Goal: Information Seeking & Learning: Check status

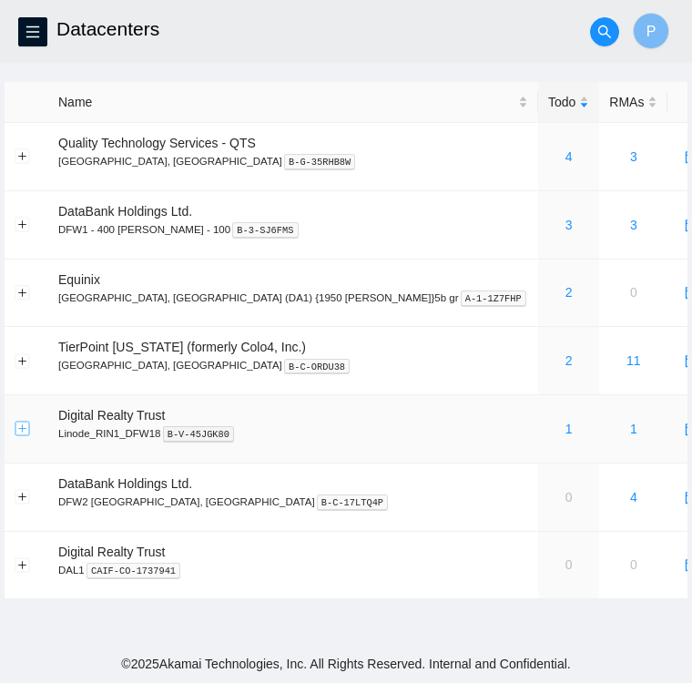
click at [18, 427] on button "Expand row" at bounding box center [22, 429] width 15 height 15
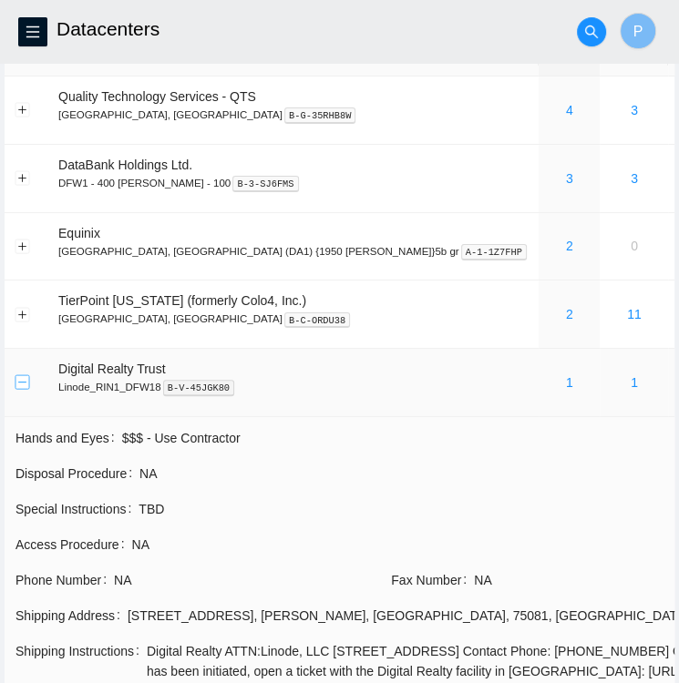
scroll to position [47, 0]
click at [18, 382] on button "Collapse row" at bounding box center [22, 381] width 15 height 15
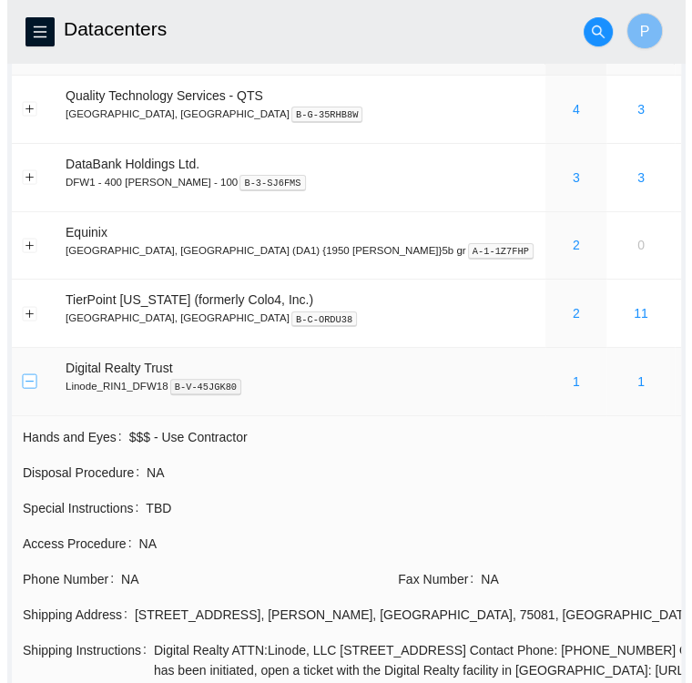
scroll to position [0, 0]
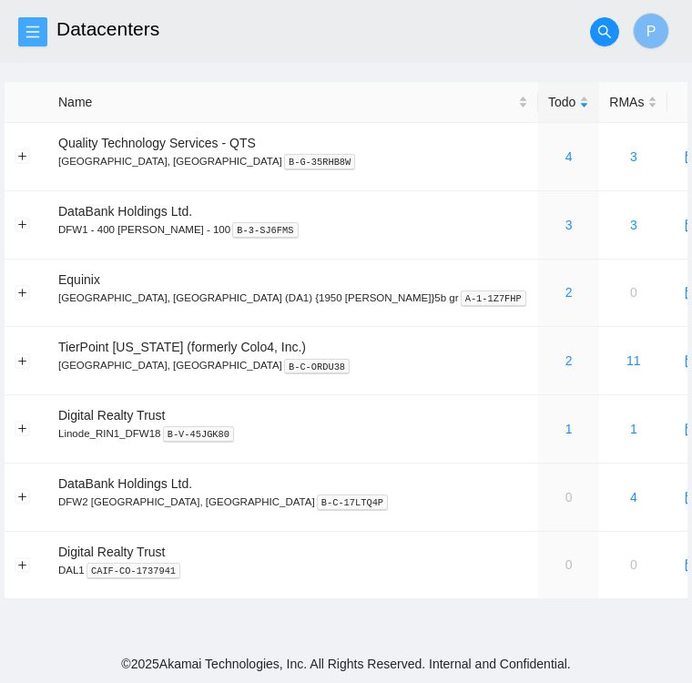
click at [32, 26] on icon "menu" at bounding box center [32, 32] width 13 height 12
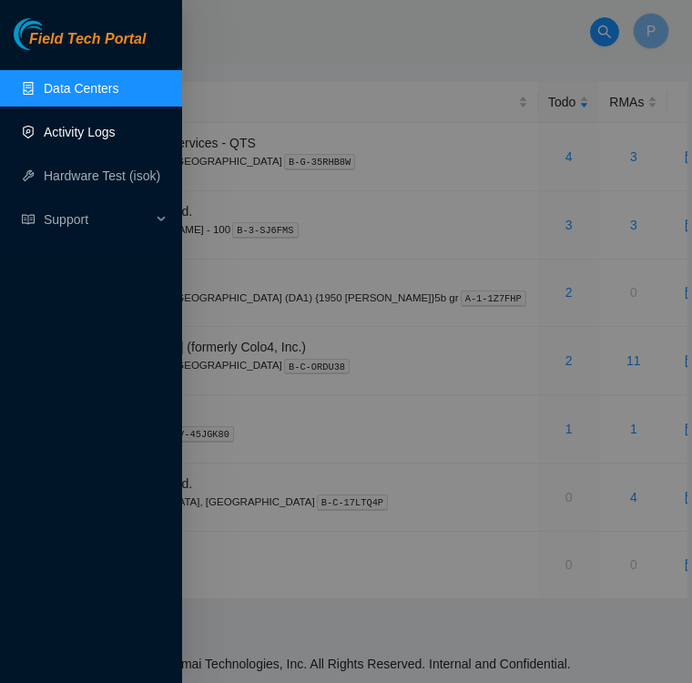
click at [81, 139] on link "Activity Logs" at bounding box center [80, 132] width 72 height 15
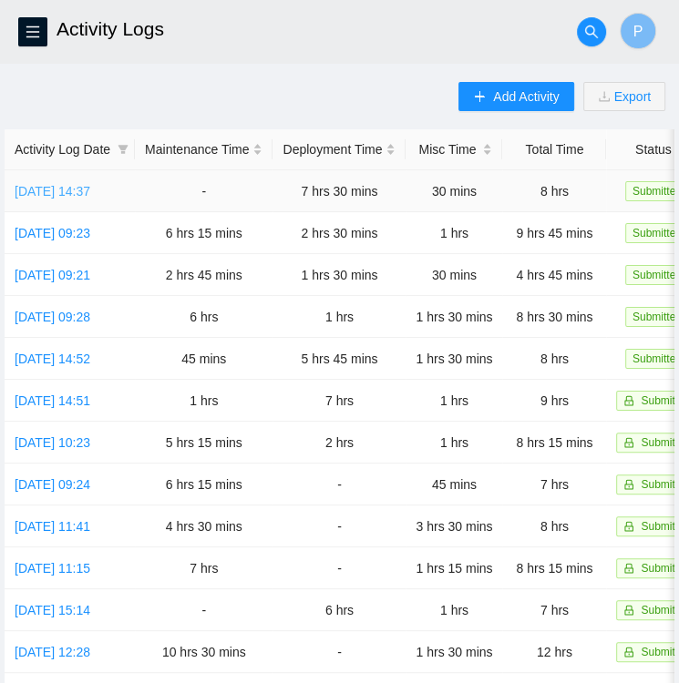
click at [62, 194] on link "[DATE] 14:37" at bounding box center [53, 191] width 76 height 15
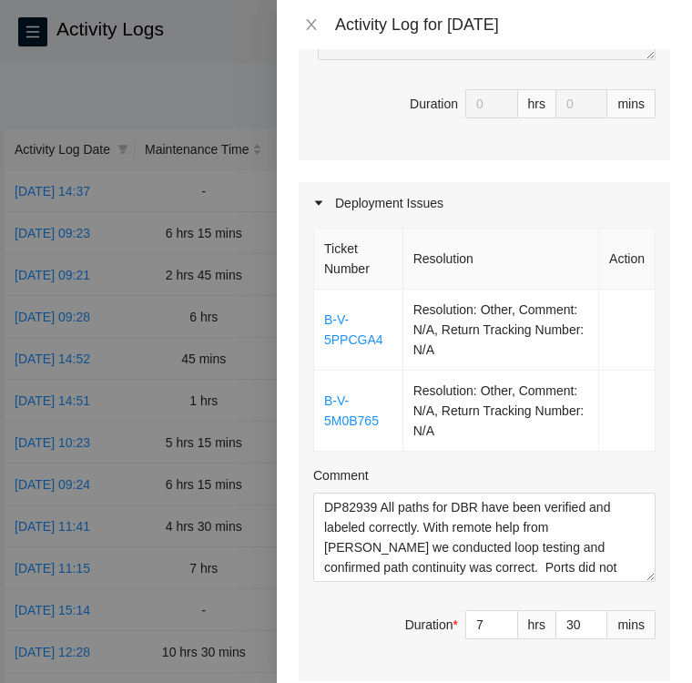
scroll to position [537, 0]
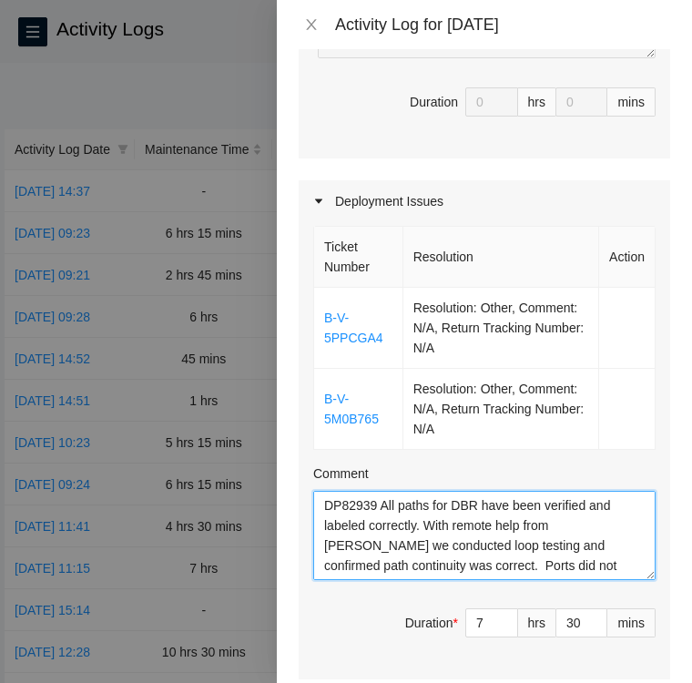
drag, startPoint x: 375, startPoint y: 479, endPoint x: 328, endPoint y: 483, distance: 47.5
click at [328, 491] on textarea "DP82939 All paths for DBR have been verified and labeled correctly. With remote…" at bounding box center [484, 535] width 343 height 89
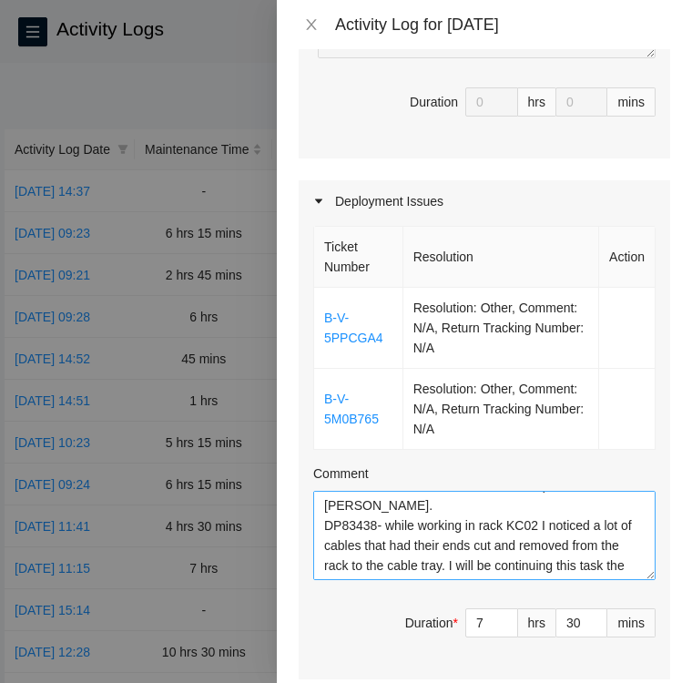
scroll to position [186, 0]
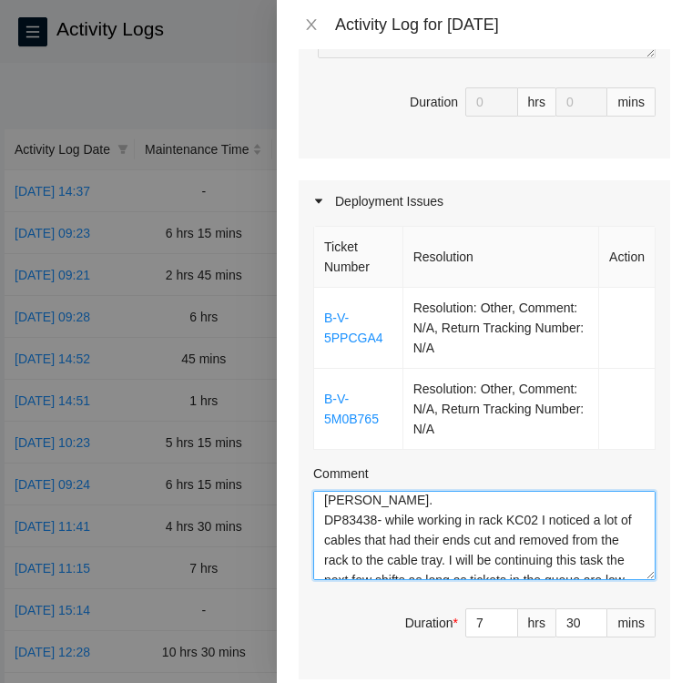
drag, startPoint x: 374, startPoint y: 508, endPoint x: 328, endPoint y: 515, distance: 46.9
click at [328, 515] on textarea "DP82939 All paths for DBR have been verified and labeled correctly. With remote…" at bounding box center [484, 535] width 343 height 89
